Goal: Task Accomplishment & Management: Manage account settings

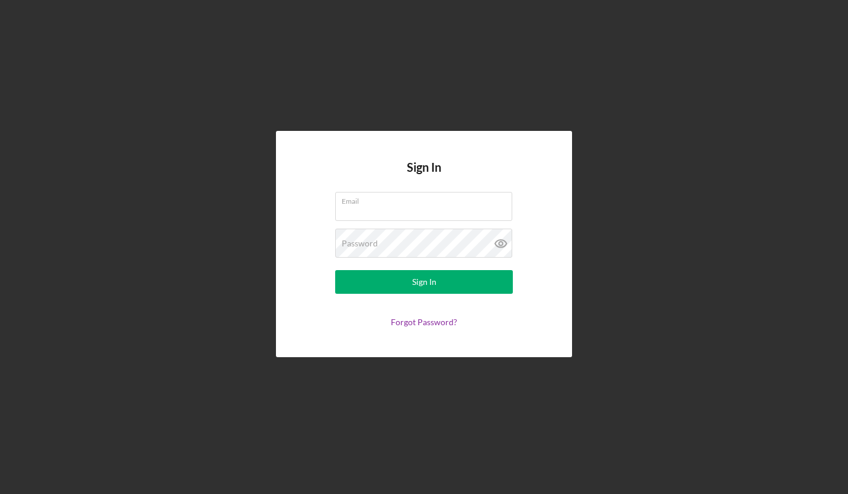
type input "[PERSON_NAME][EMAIL_ADDRESS][DOMAIN_NAME]"
click at [397, 293] on button "Sign In" at bounding box center [424, 282] width 178 height 24
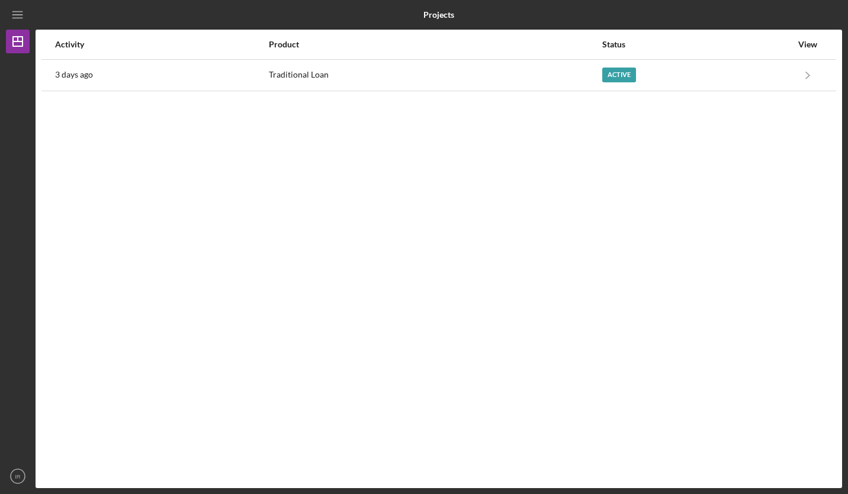
click at [814, 83] on icon "Icon/Navigate" at bounding box center [808, 75] width 27 height 27
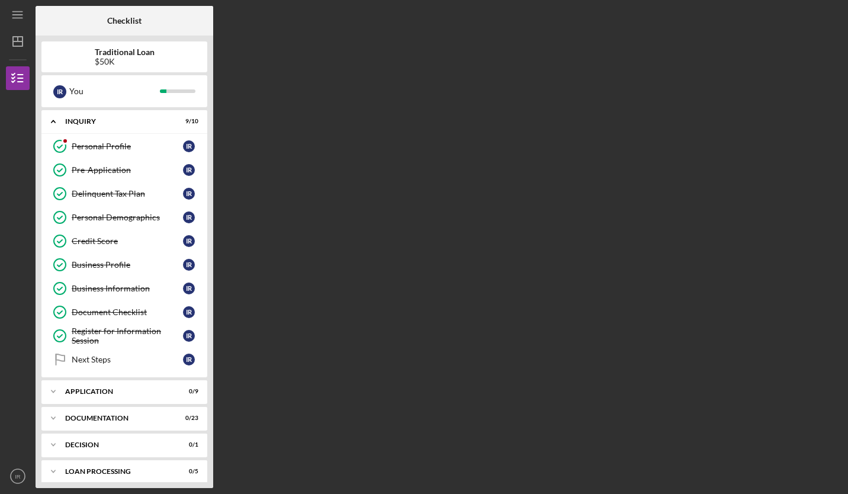
click at [123, 361] on div "Next Steps" at bounding box center [127, 359] width 111 height 9
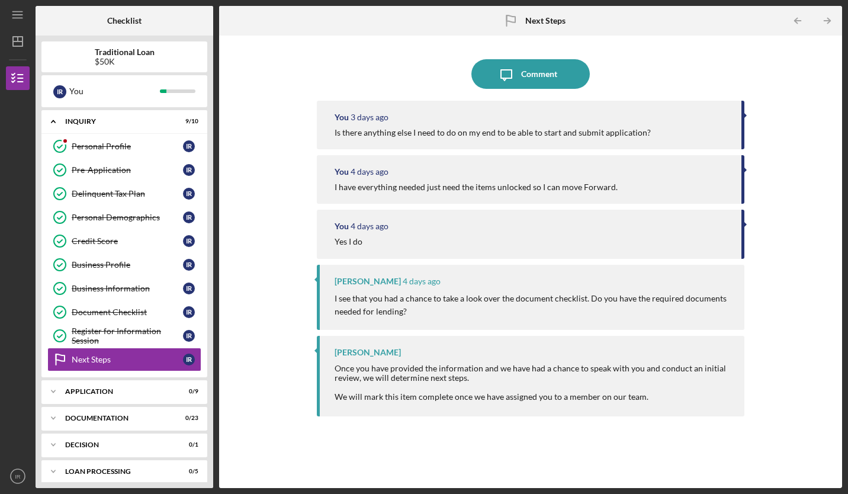
click at [177, 338] on div "Register for Information Session" at bounding box center [127, 335] width 111 height 19
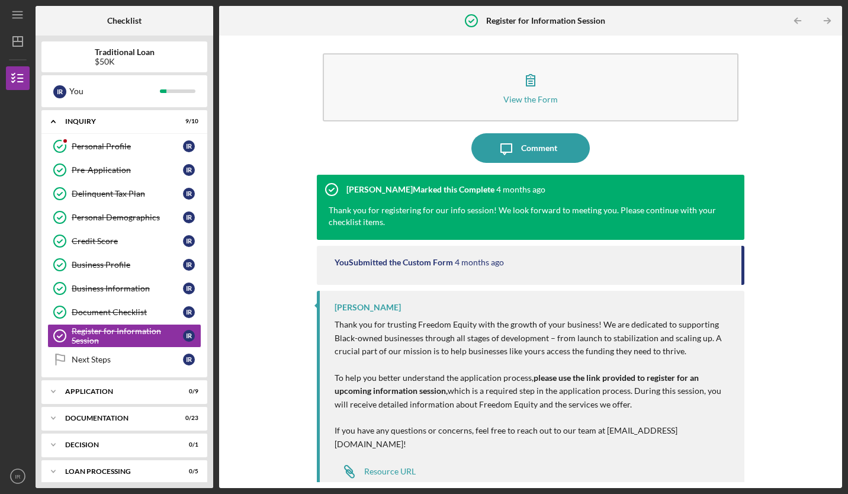
scroll to position [5, 0]
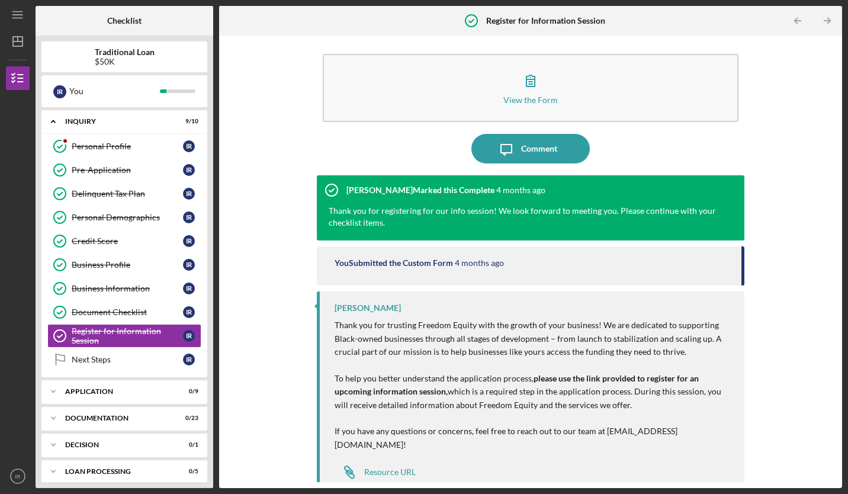
click at [425, 259] on div "You Submitted the Custom Form" at bounding box center [394, 262] width 118 height 9
click at [521, 88] on icon "button" at bounding box center [531, 81] width 30 height 30
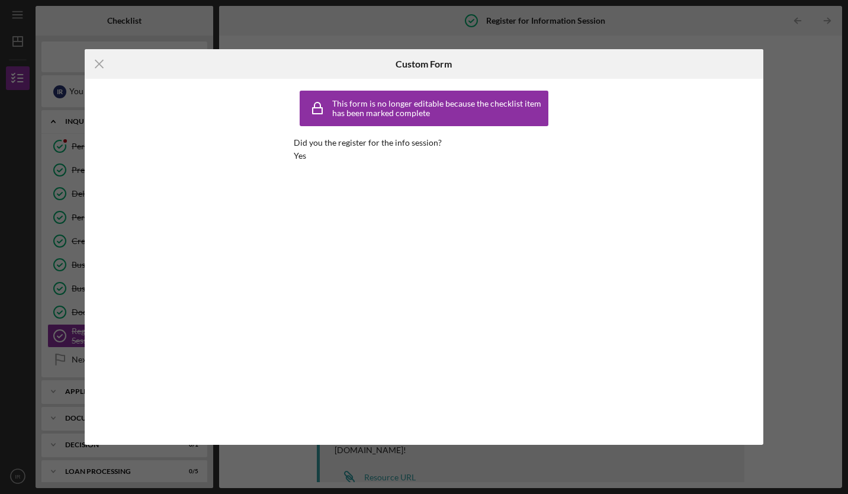
click at [100, 71] on icon "Icon/Menu Close" at bounding box center [100, 64] width 30 height 30
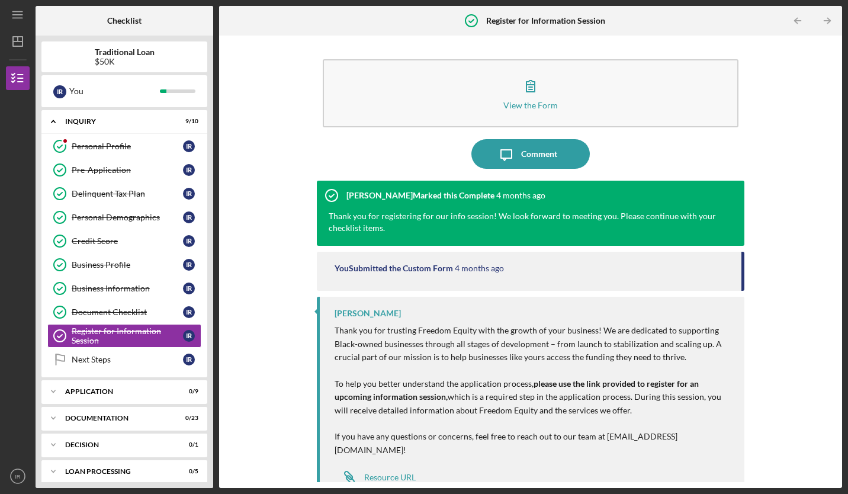
scroll to position [6, 0]
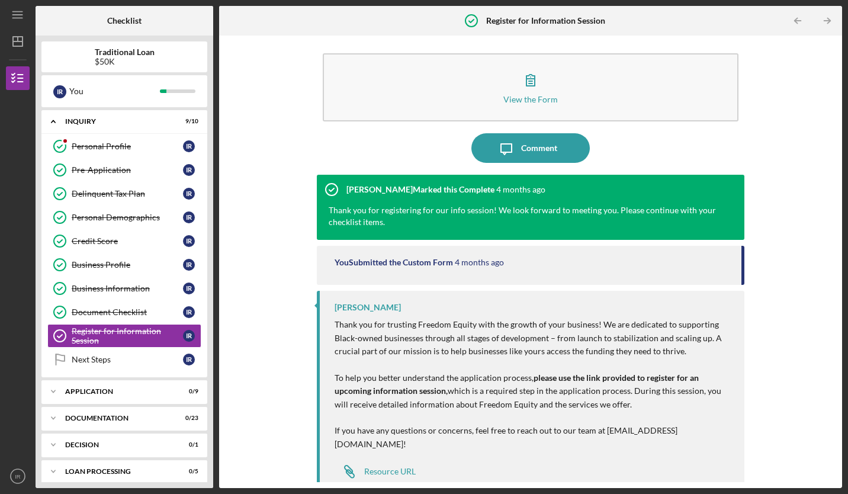
click at [400, 467] on div "Resource URL" at bounding box center [390, 471] width 52 height 9
click at [115, 309] on div "Document Checklist" at bounding box center [127, 311] width 111 height 9
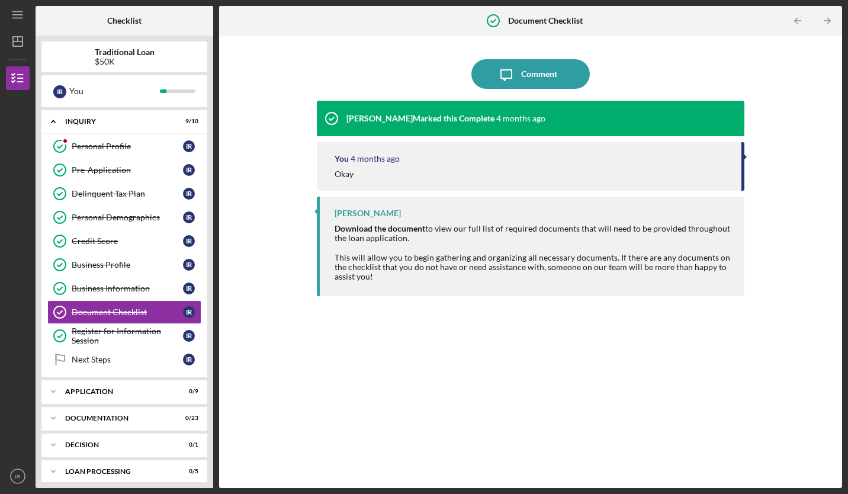
click at [111, 294] on link "Business Information Business Information I R" at bounding box center [124, 289] width 154 height 24
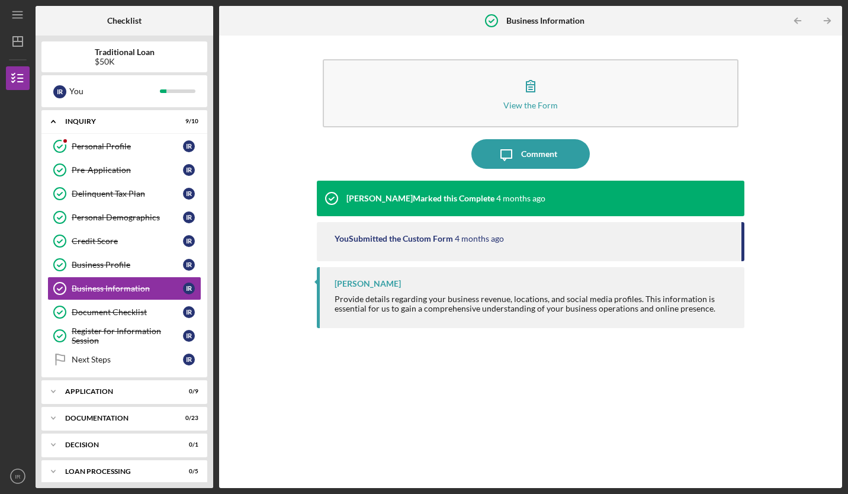
click at [102, 269] on div "Business Profile" at bounding box center [127, 264] width 111 height 9
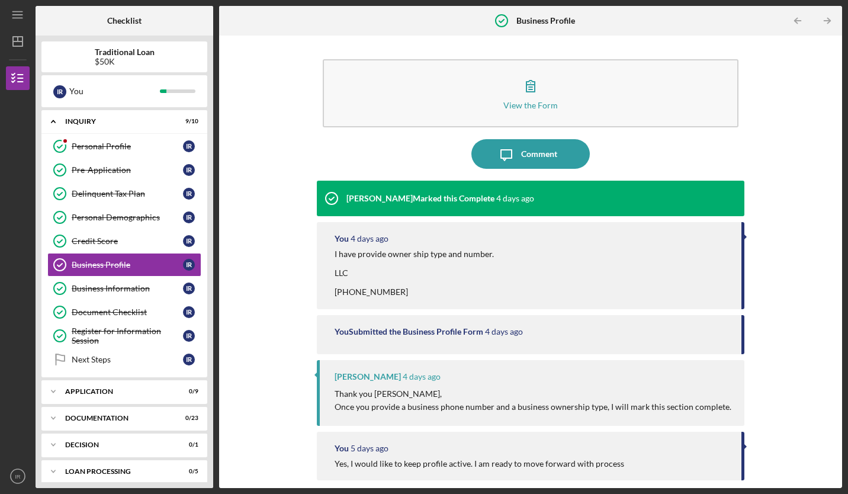
click at [111, 236] on link "Credit Score Credit Score I R" at bounding box center [124, 241] width 154 height 24
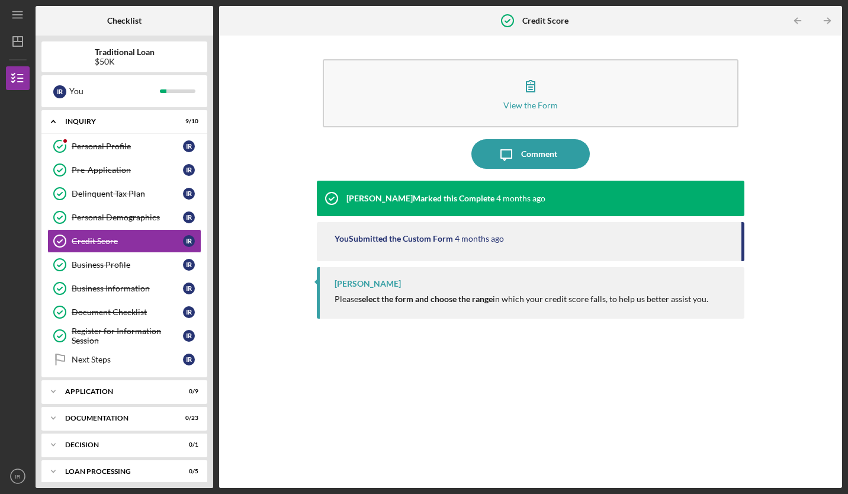
click at [92, 349] on link "Next Steps Next Steps I R" at bounding box center [124, 360] width 154 height 24
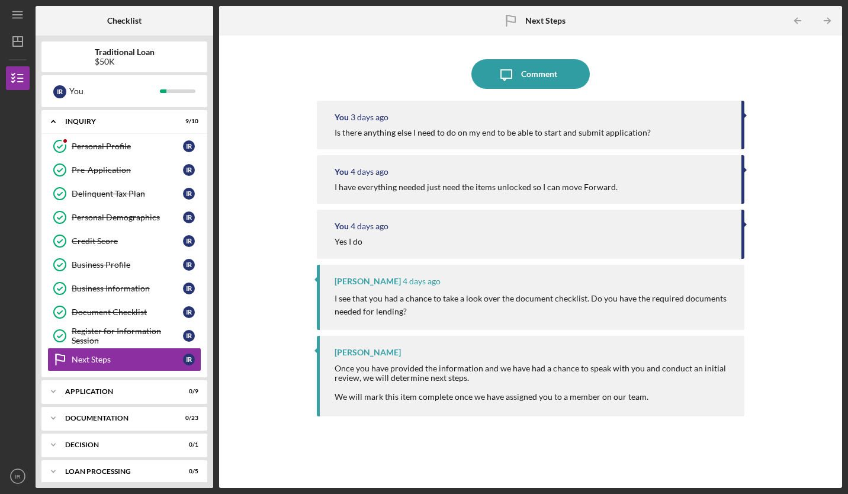
click at [140, 387] on div "Icon/Expander Application 0 / 9" at bounding box center [124, 392] width 166 height 24
click at [131, 315] on div "Document Checklist" at bounding box center [127, 311] width 111 height 9
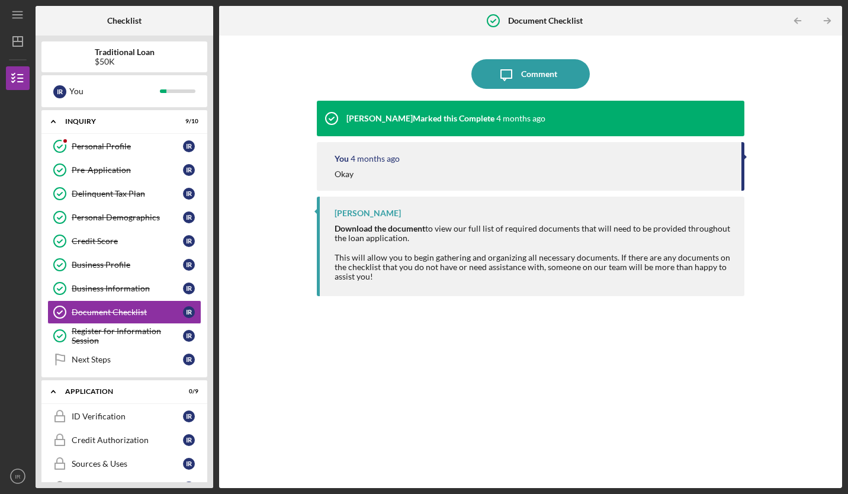
click at [408, 227] on strong "Download the document" at bounding box center [380, 228] width 91 height 10
click at [533, 81] on div "Comment" at bounding box center [539, 74] width 36 height 30
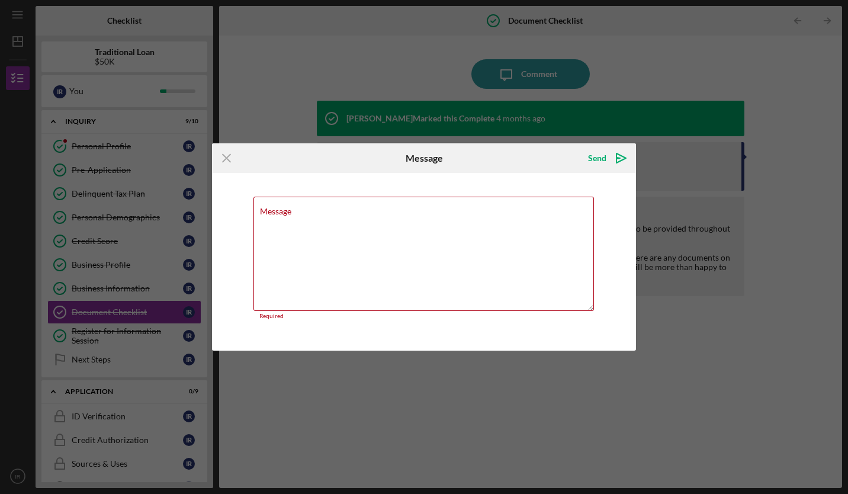
click at [227, 166] on icon "Icon/Menu Close" at bounding box center [227, 158] width 30 height 30
